Goal: Check status

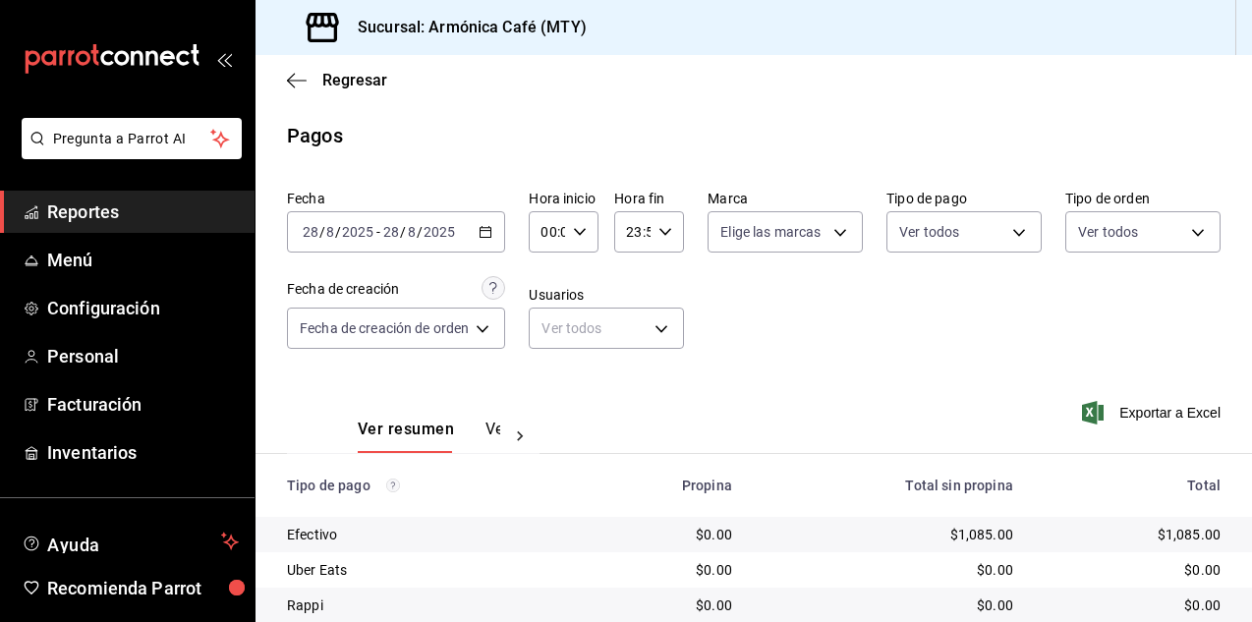
scroll to position [139, 0]
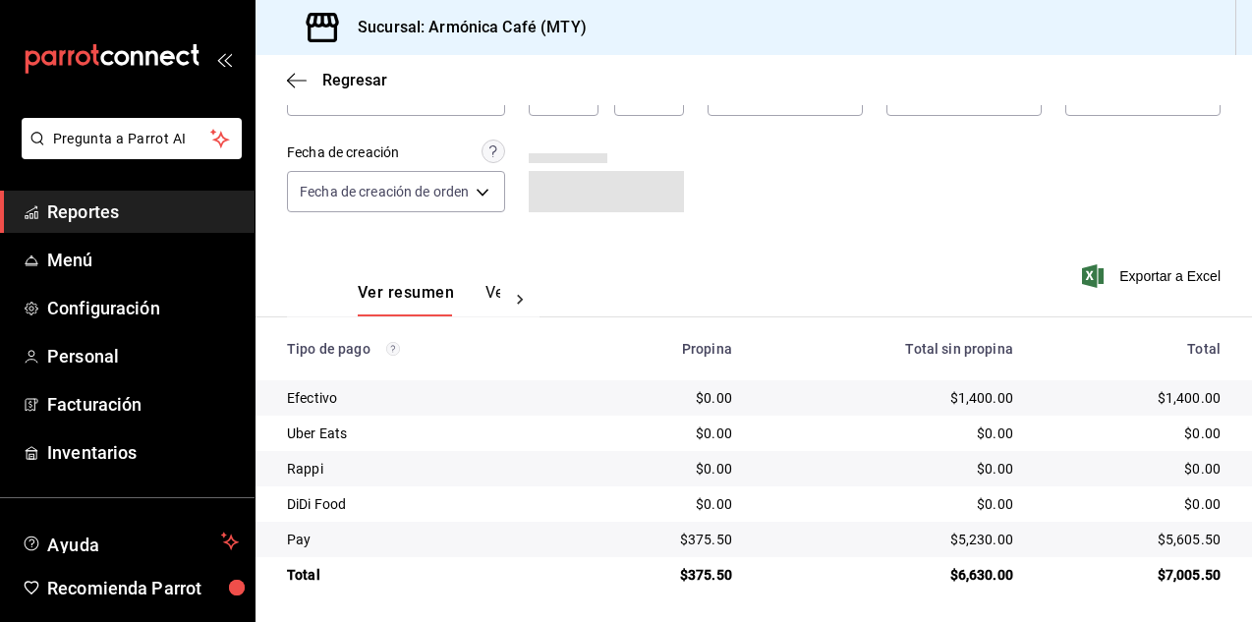
scroll to position [139, 0]
